Goal: Information Seeking & Learning: Learn about a topic

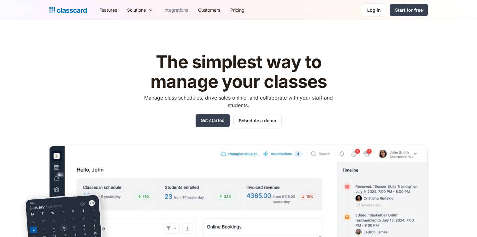
click at [171, 4] on link "Integrations" at bounding box center [175, 10] width 35 height 14
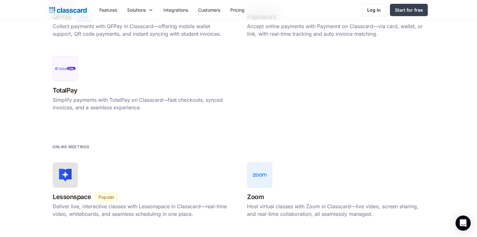
scroll to position [645, 0]
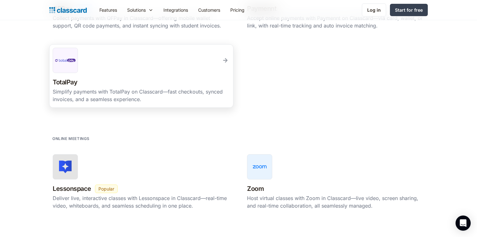
click at [128, 98] on div "Simplify payments with TotalPay on Classcard—fast checkouts, synced invoices, a…" at bounding box center [141, 95] width 177 height 15
